Goal: Task Accomplishment & Management: Use online tool/utility

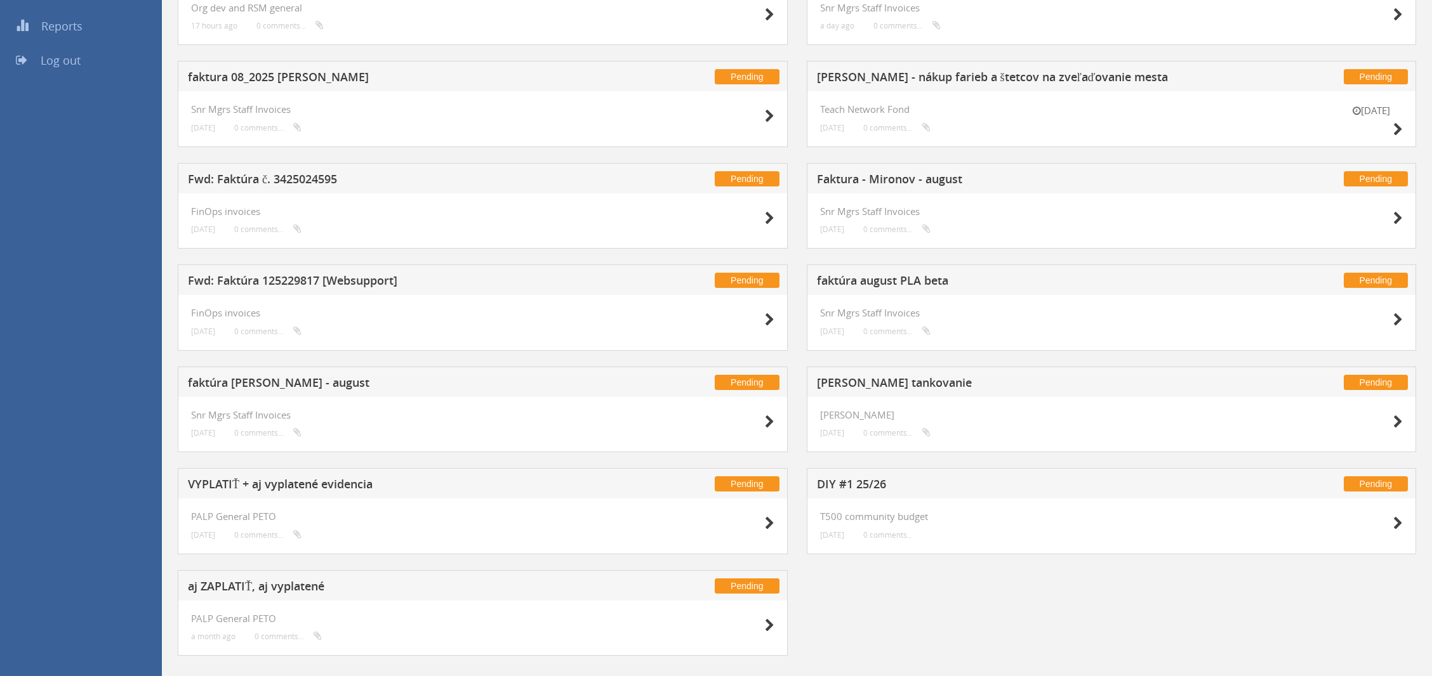
scroll to position [261, 0]
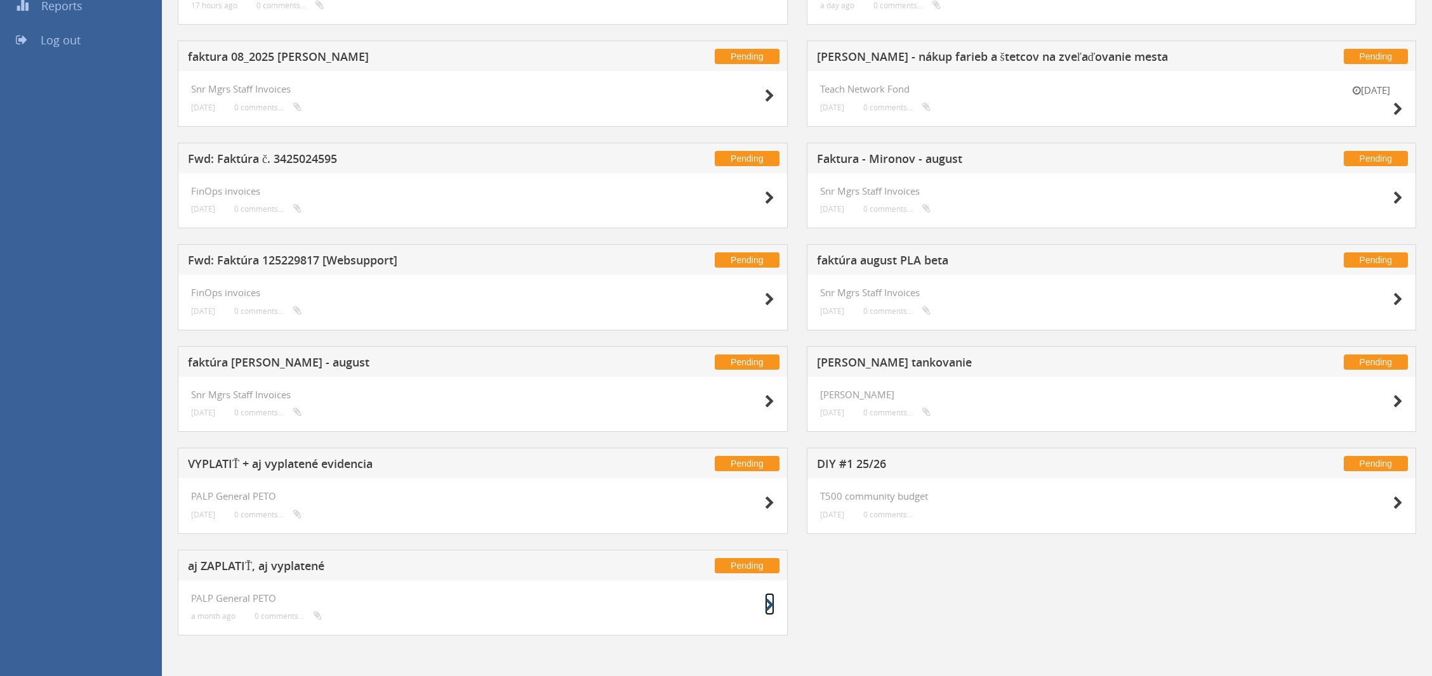
click at [766, 603] on icon at bounding box center [770, 605] width 10 height 13
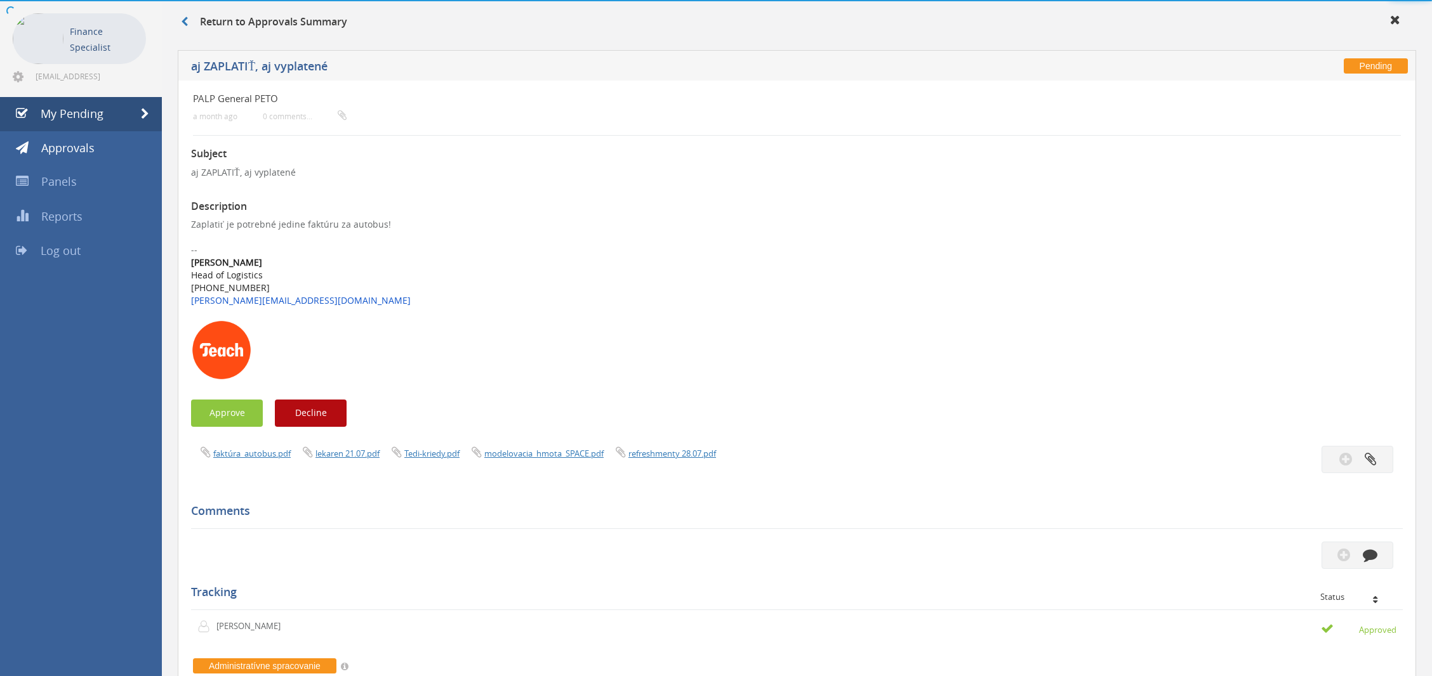
scroll to position [261, 0]
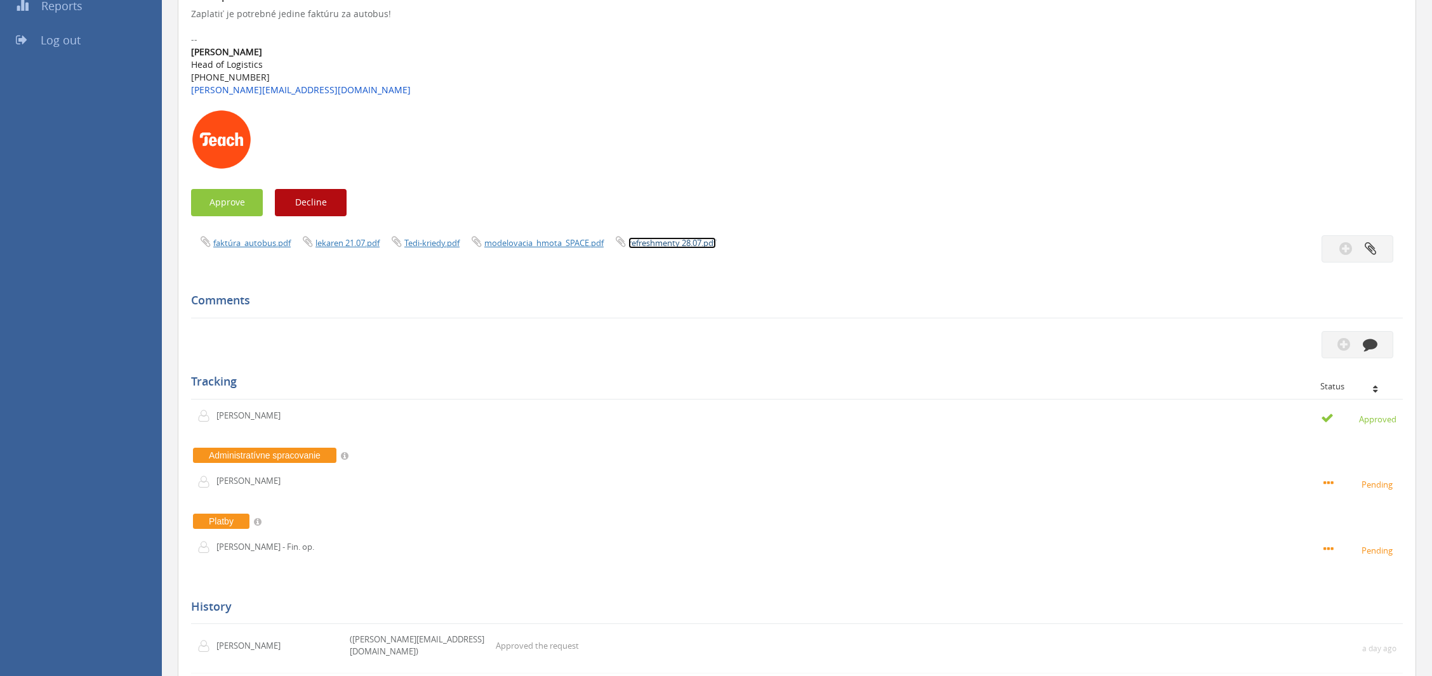
click at [681, 240] on link "refreshmenty 28.07.pdf" at bounding box center [672, 242] width 88 height 11
click at [504, 246] on link "modelovacia_hmota_SPACE.pdf" at bounding box center [543, 242] width 119 height 11
click at [412, 240] on link "Tedi-kriedy.pdf" at bounding box center [431, 242] width 55 height 11
click at [355, 239] on link "lekaren 21.07.pdf" at bounding box center [347, 242] width 64 height 11
click at [267, 246] on link "faktúra_autobus.pdf" at bounding box center [251, 242] width 77 height 11
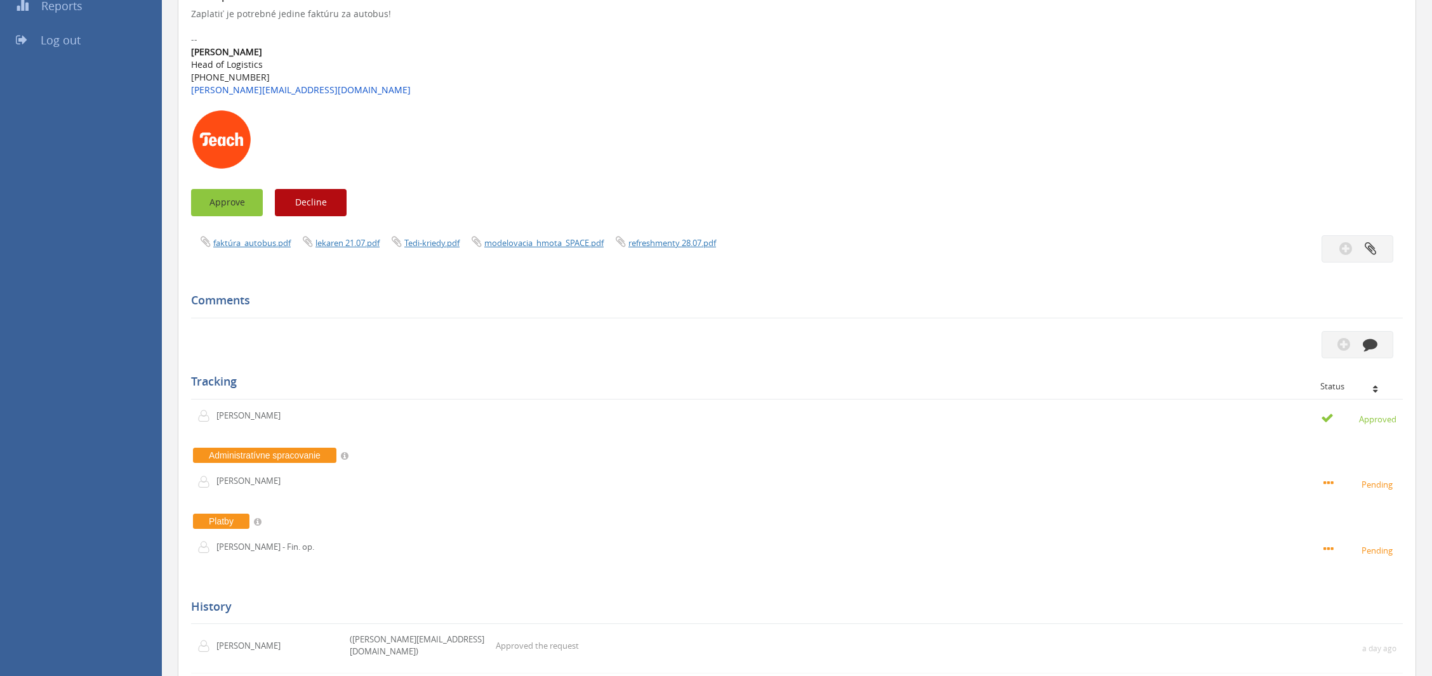
click at [227, 203] on button "Approve" at bounding box center [227, 202] width 72 height 27
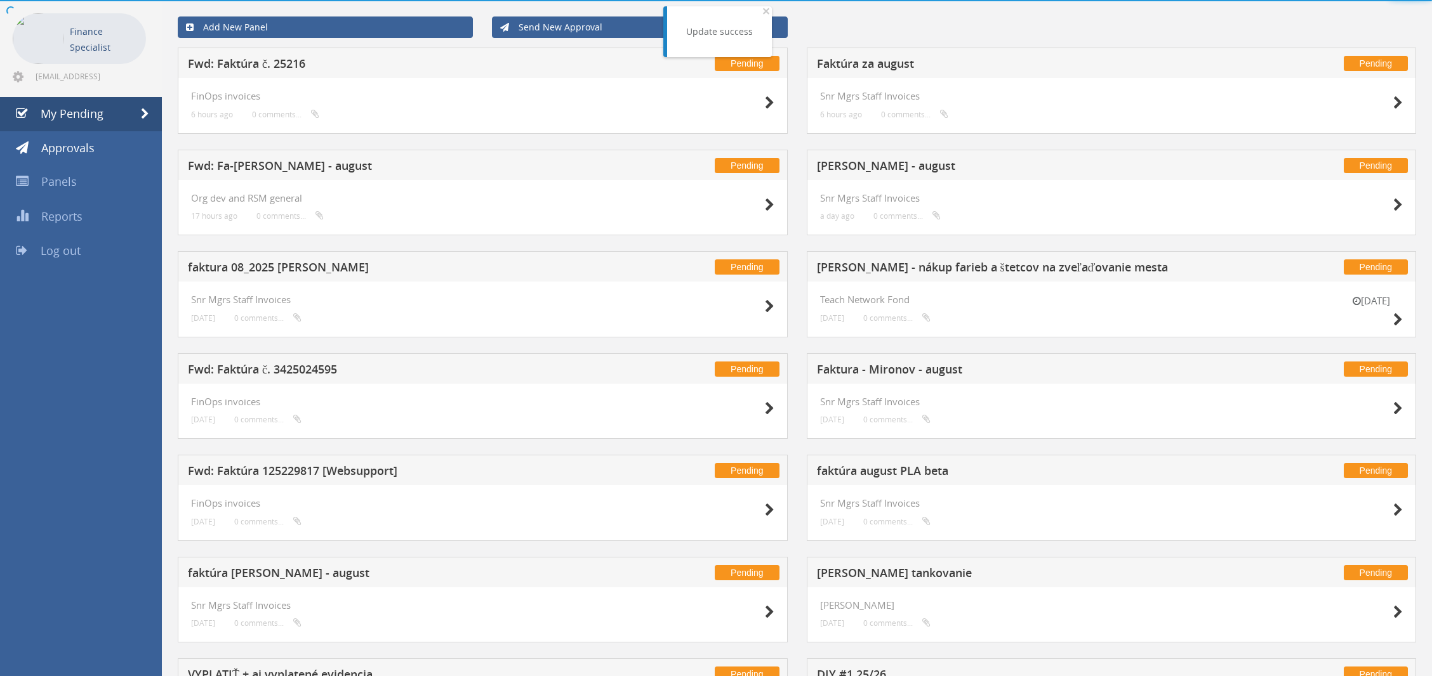
scroll to position [159, 0]
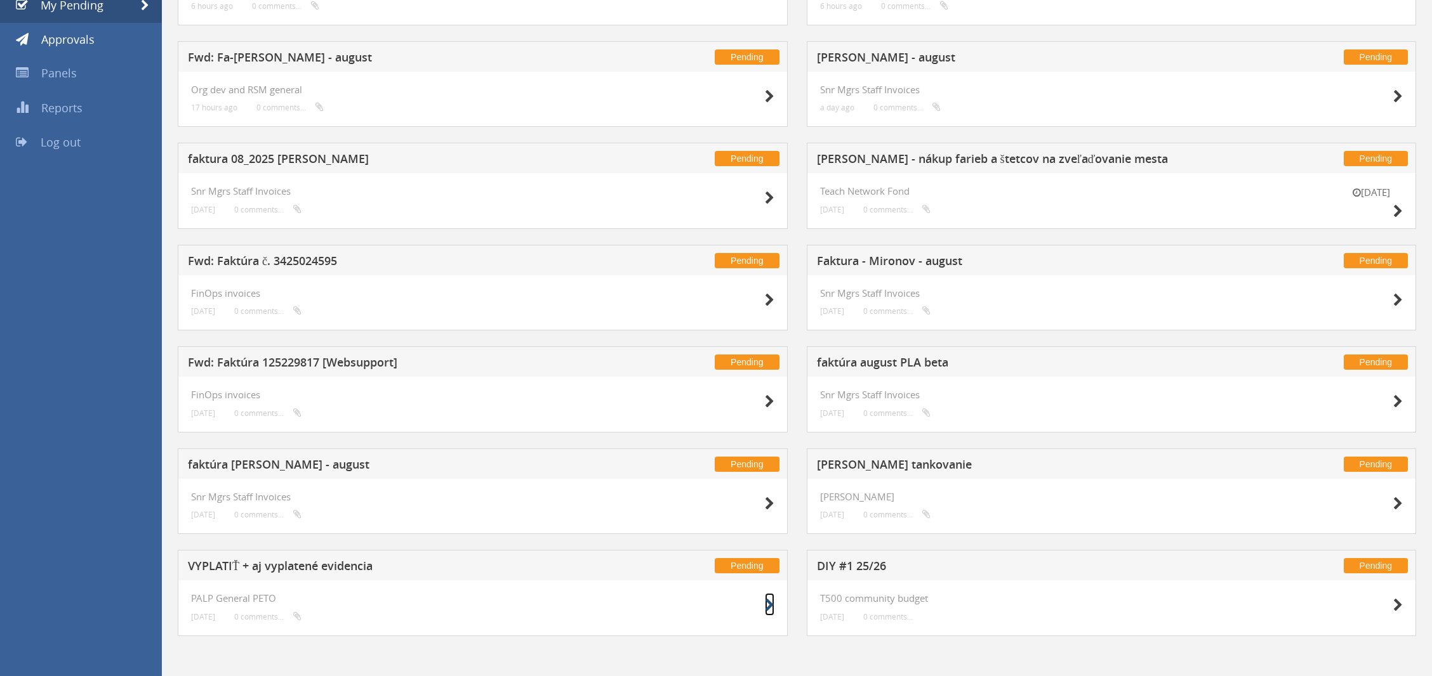
click at [768, 602] on icon at bounding box center [770, 605] width 10 height 13
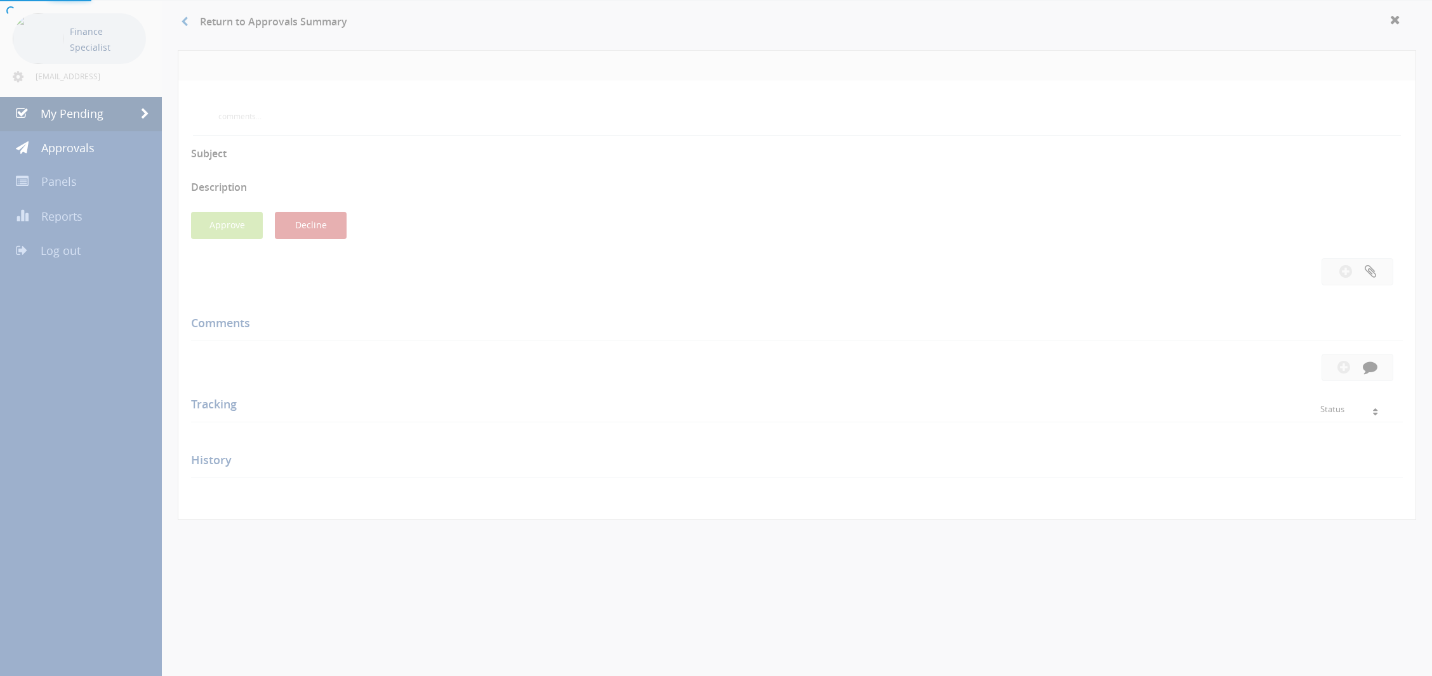
scroll to position [159, 0]
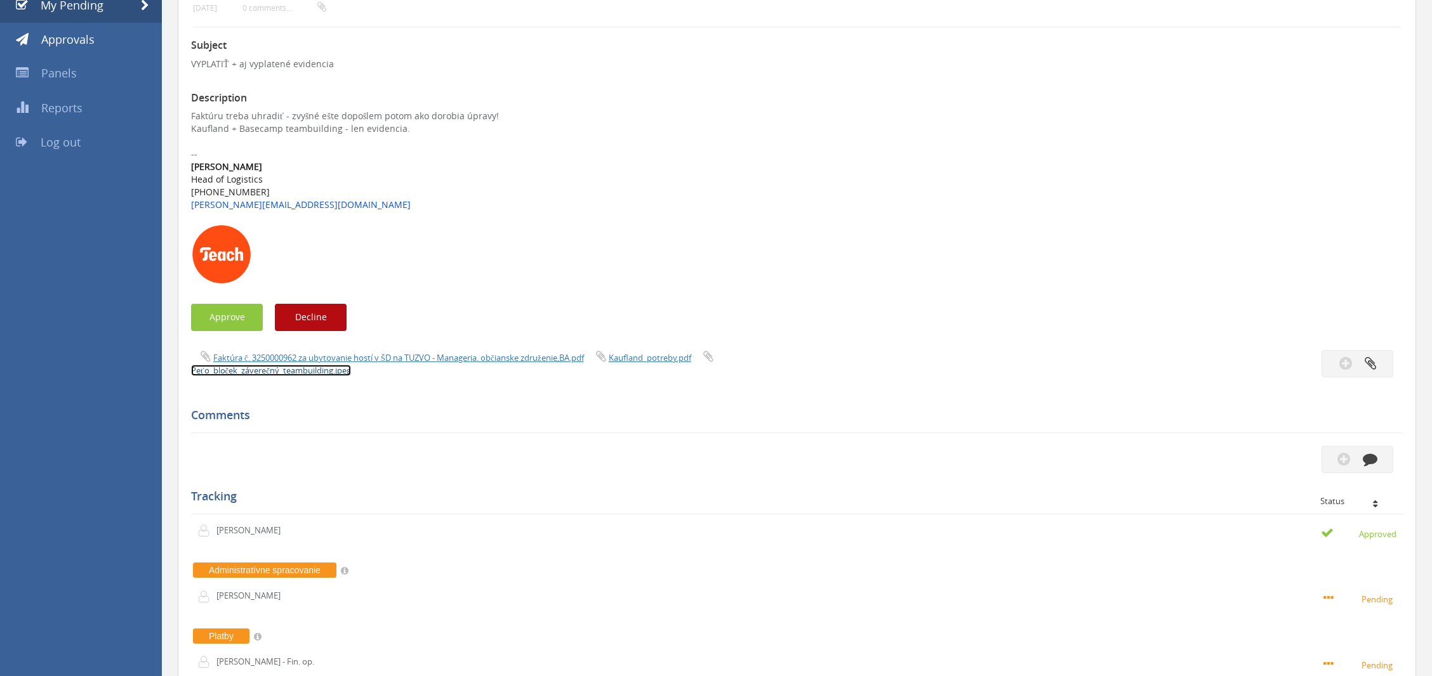
click at [317, 372] on link "Peťo_bloček_záverečný_teambuilding.jpeg" at bounding box center [271, 370] width 160 height 11
click at [645, 356] on link "Kaufland_potreby.pdf" at bounding box center [650, 357] width 82 height 11
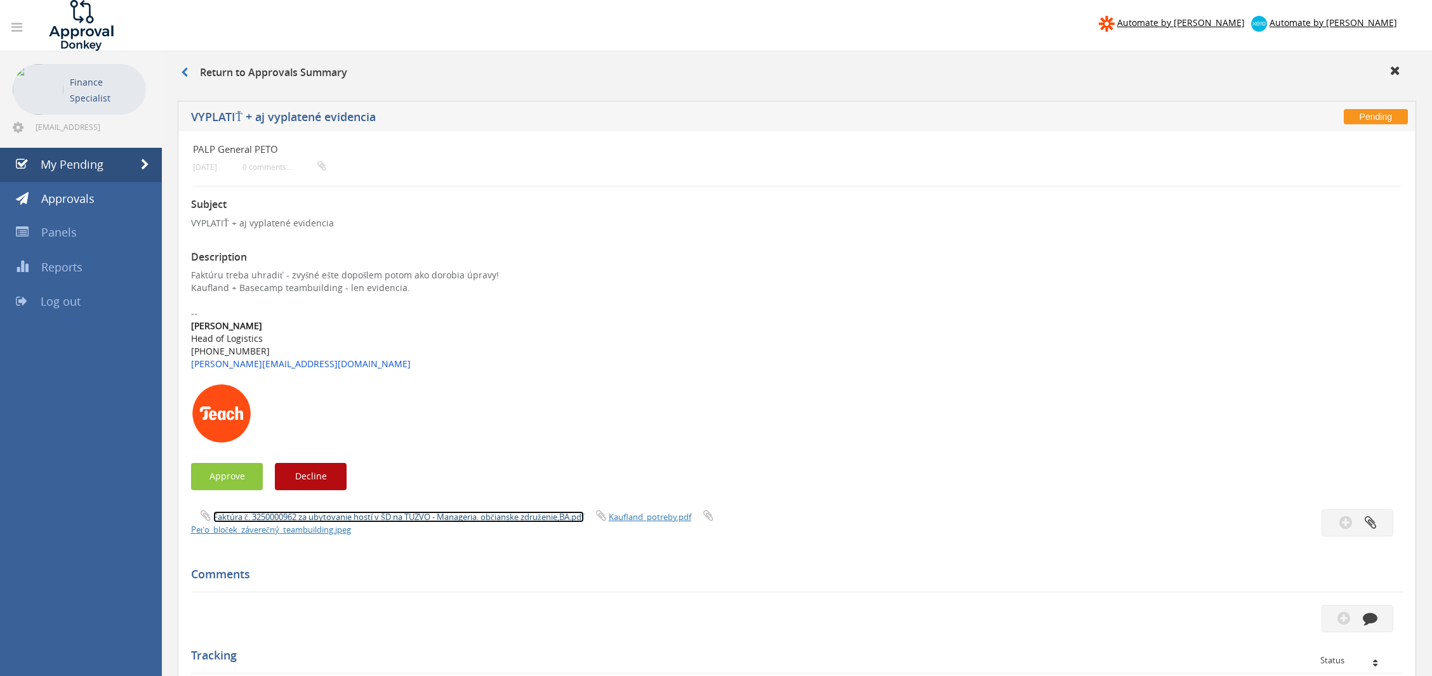
click at [339, 517] on link "Faktúra č. 3250000962 za ubytovanie hostí v ŠD na TUZVO - Manageria. občia…" at bounding box center [398, 516] width 371 height 11
click at [214, 481] on button "Approve" at bounding box center [227, 476] width 72 height 27
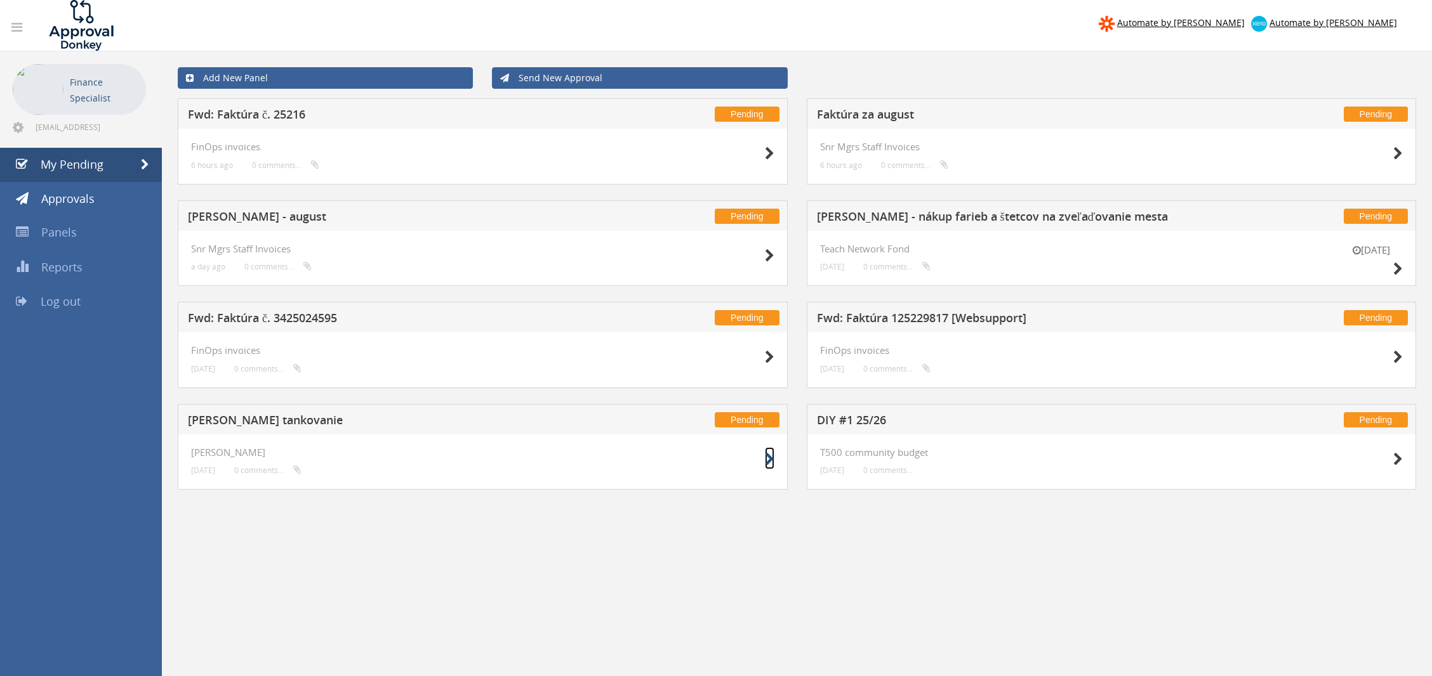
click at [768, 458] on icon at bounding box center [770, 459] width 10 height 13
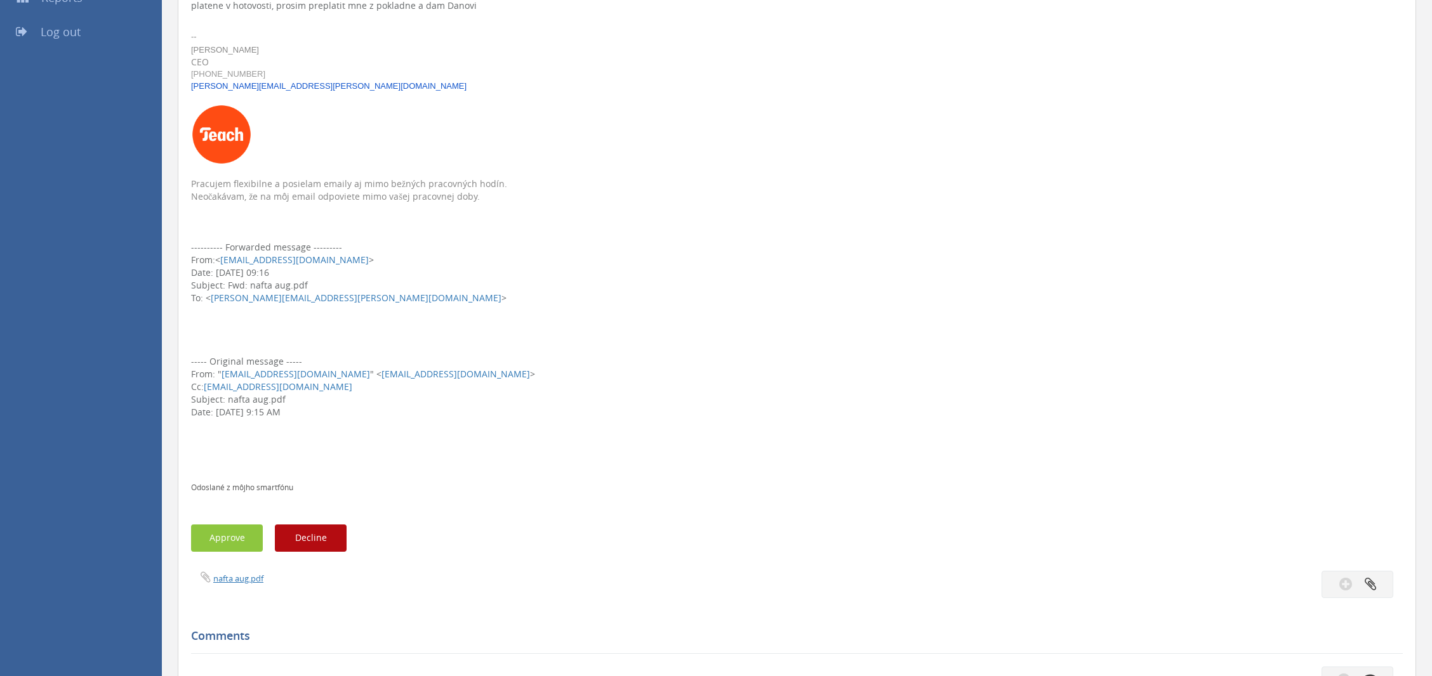
scroll to position [270, 0]
click at [241, 583] on span "nafta aug.pdf" at bounding box center [227, 578] width 72 height 12
click at [243, 576] on link "nafta aug.pdf" at bounding box center [238, 577] width 50 height 11
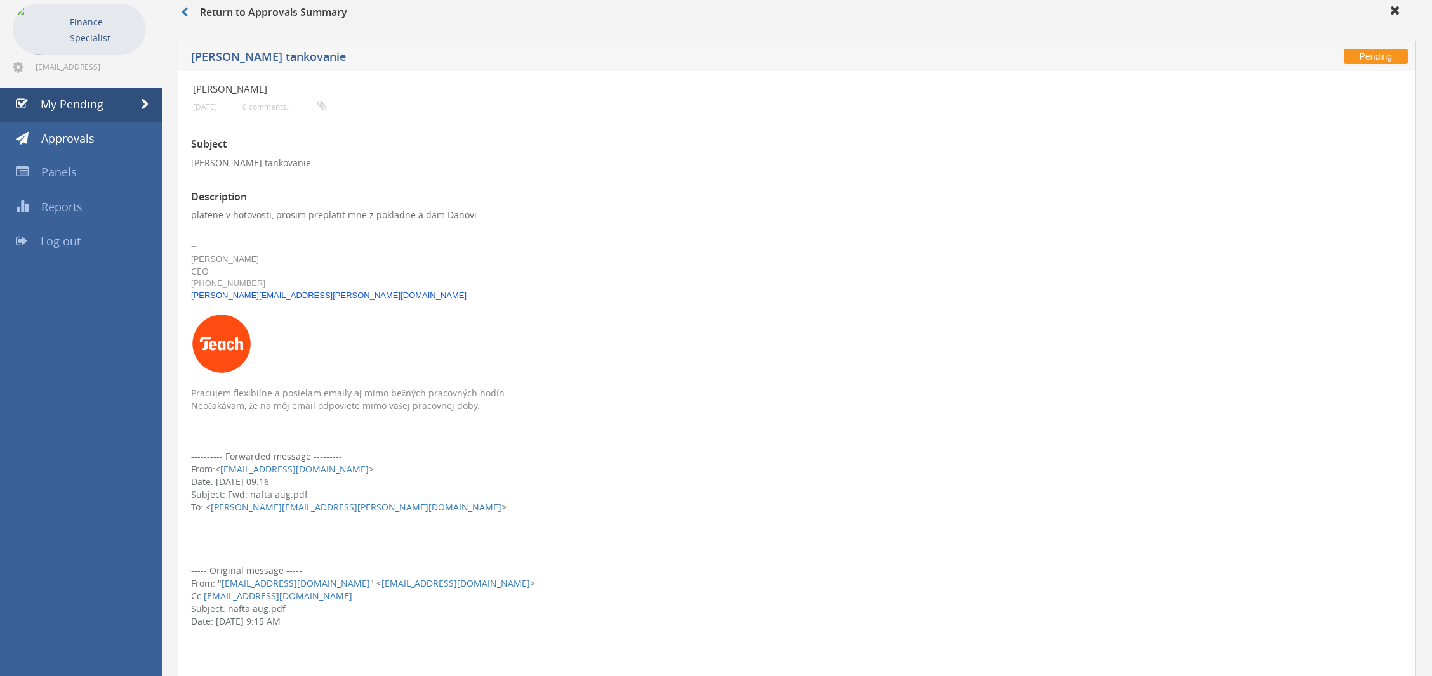
scroll to position [59, 0]
click at [122, 103] on link "My Pending" at bounding box center [81, 106] width 162 height 34
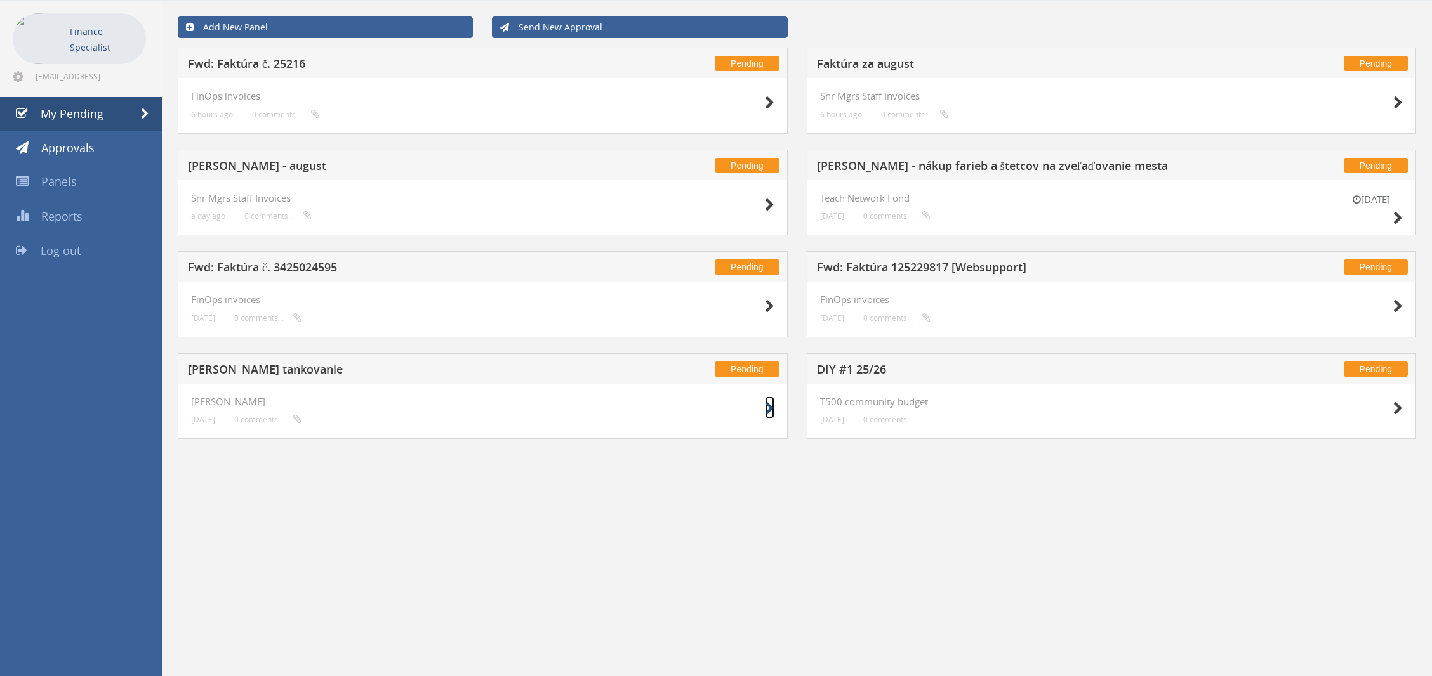
click at [771, 407] on icon at bounding box center [770, 408] width 10 height 13
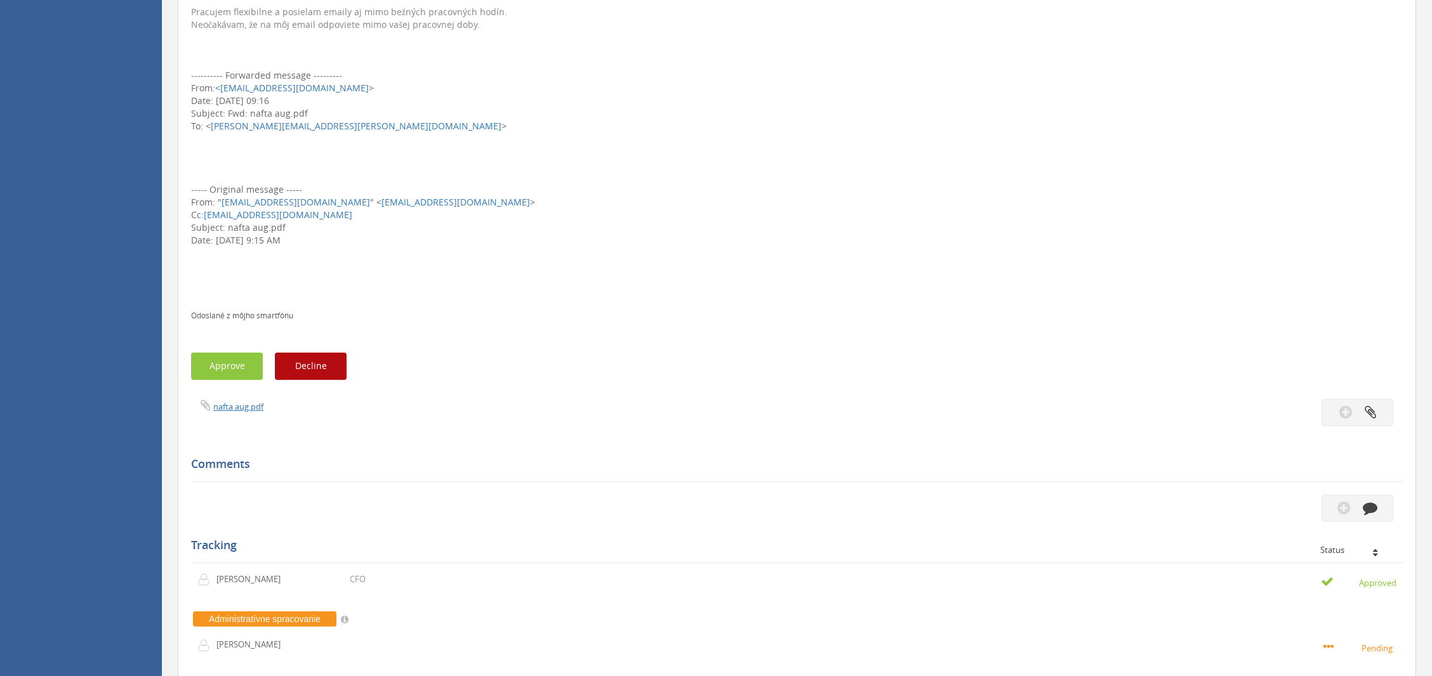
scroll to position [476, 0]
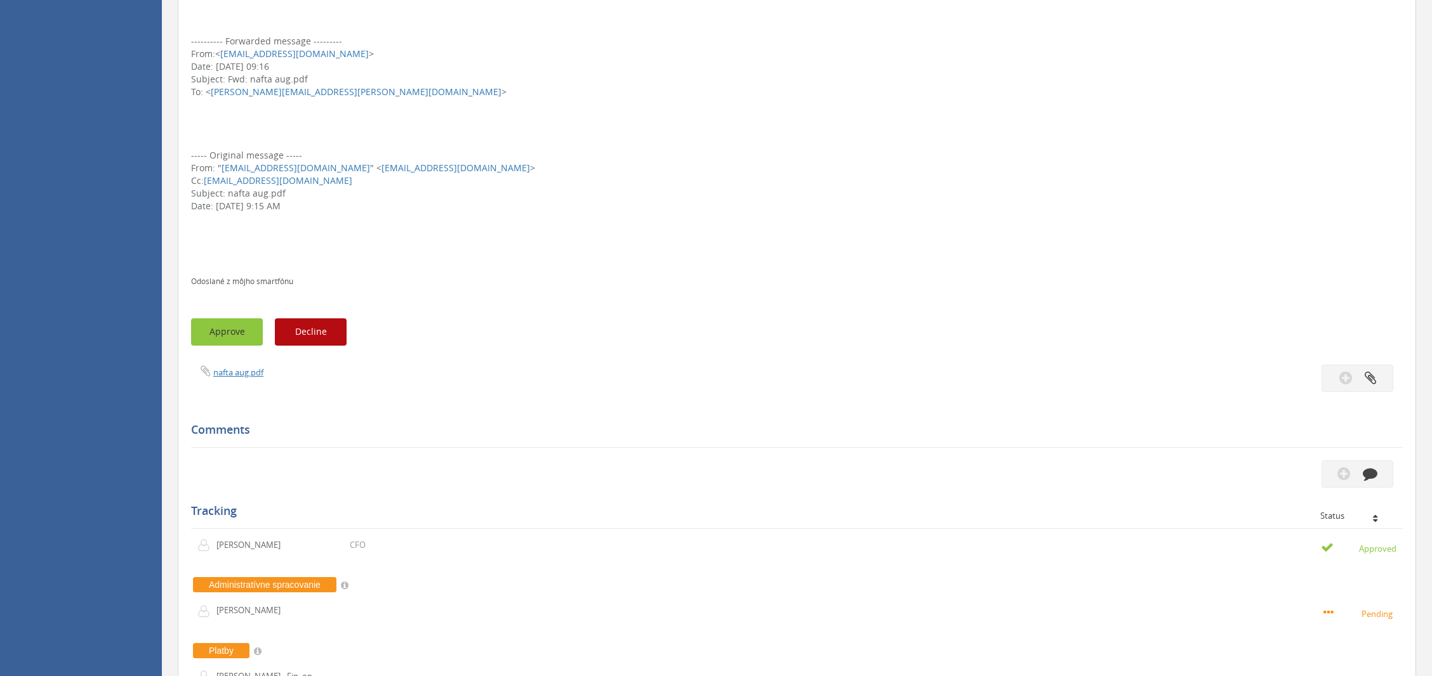
click at [215, 333] on button "Approve" at bounding box center [227, 332] width 72 height 27
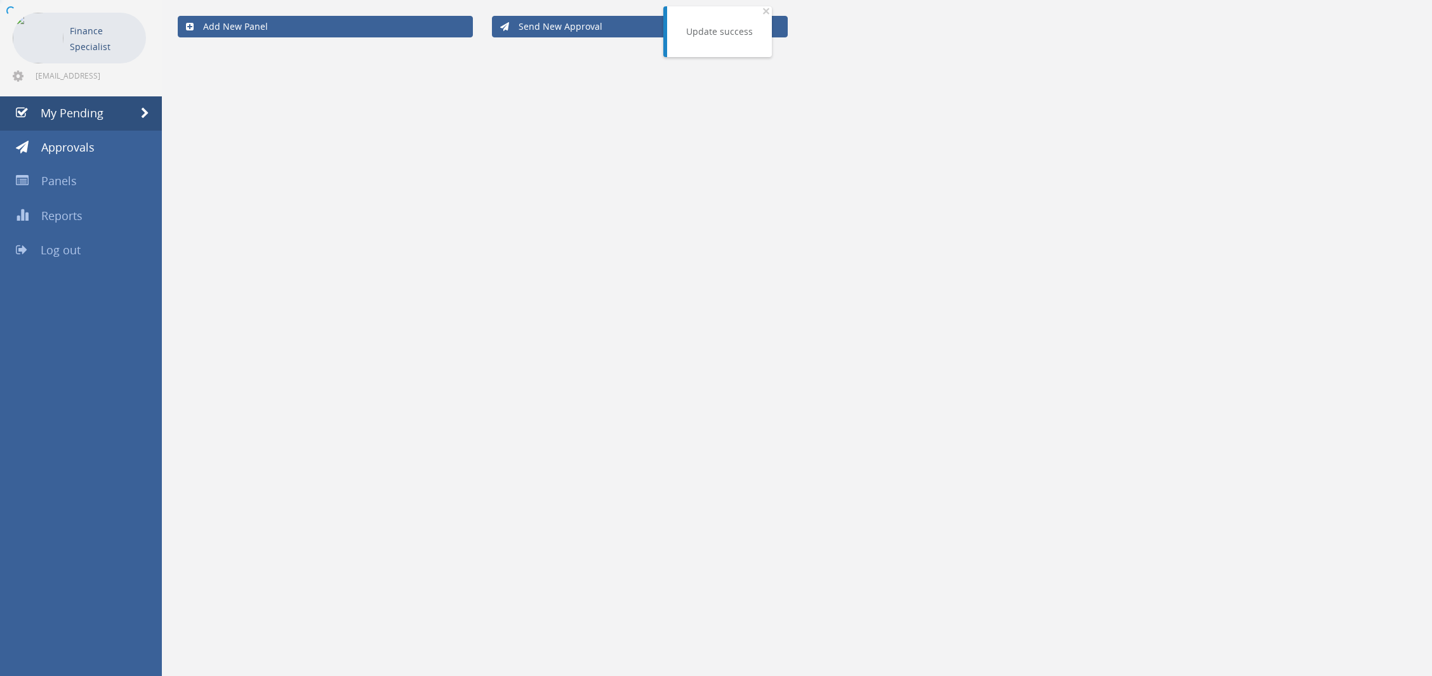
scroll to position [51, 0]
